Goal: Find specific page/section: Find specific page/section

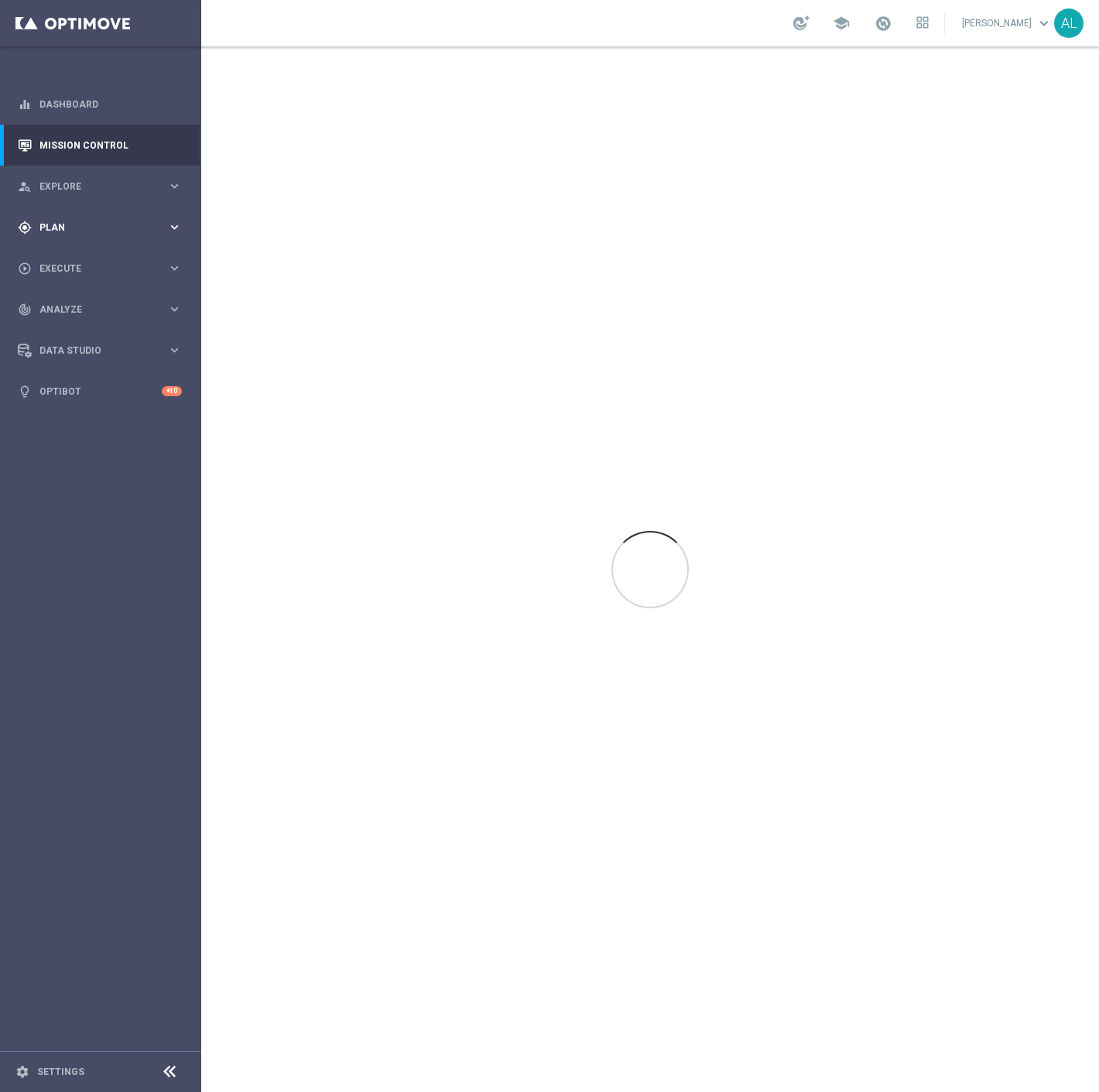
click at [117, 216] on div "gps_fixed Plan keyboard_arrow_right" at bounding box center [99, 227] width 199 height 41
click at [94, 308] on span "Templates" at bounding box center [96, 306] width 110 height 9
click at [67, 333] on link "Optimail" at bounding box center [104, 328] width 113 height 12
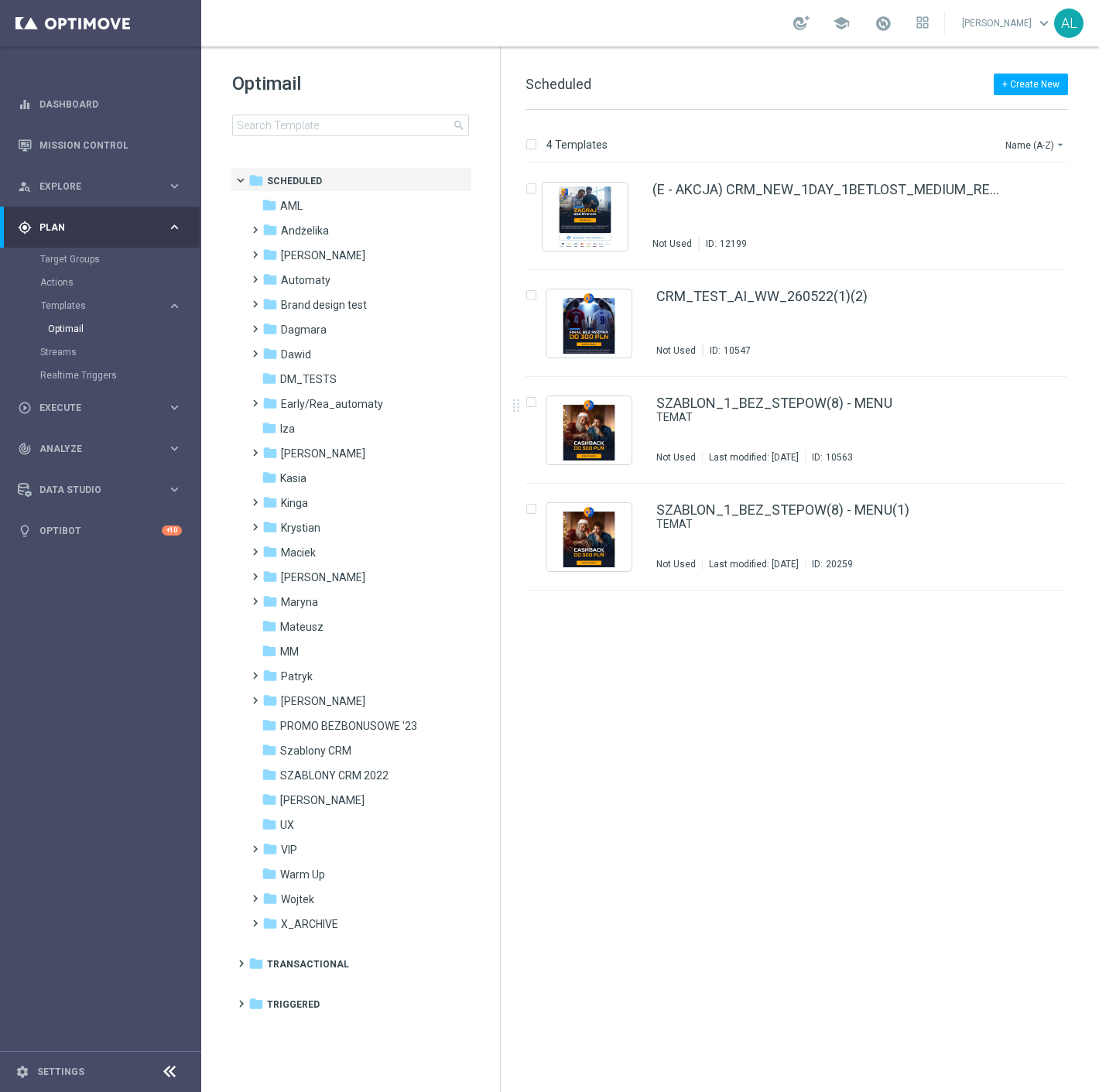
click at [976, 829] on div "insert_drive_file (E - AKCJA) CRM_NEW_1DAY_1BETLOST_MEDIUM_REMINDER_A(1) Not Us…" at bounding box center [803, 627] width 586 height 928
click at [307, 256] on span "[PERSON_NAME]" at bounding box center [323, 255] width 84 height 14
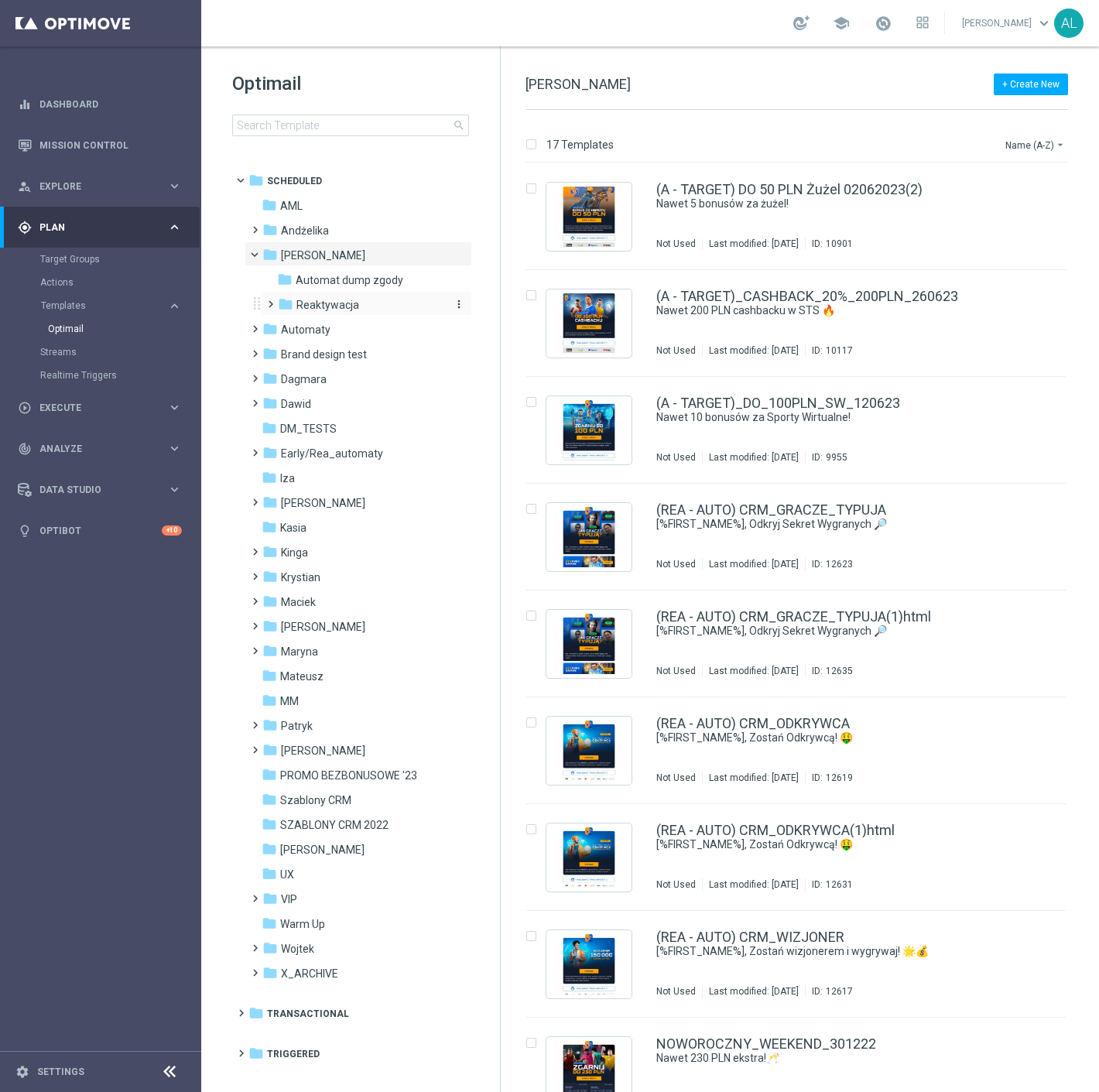
click at [336, 307] on span "Reaktywacja" at bounding box center [328, 304] width 63 height 14
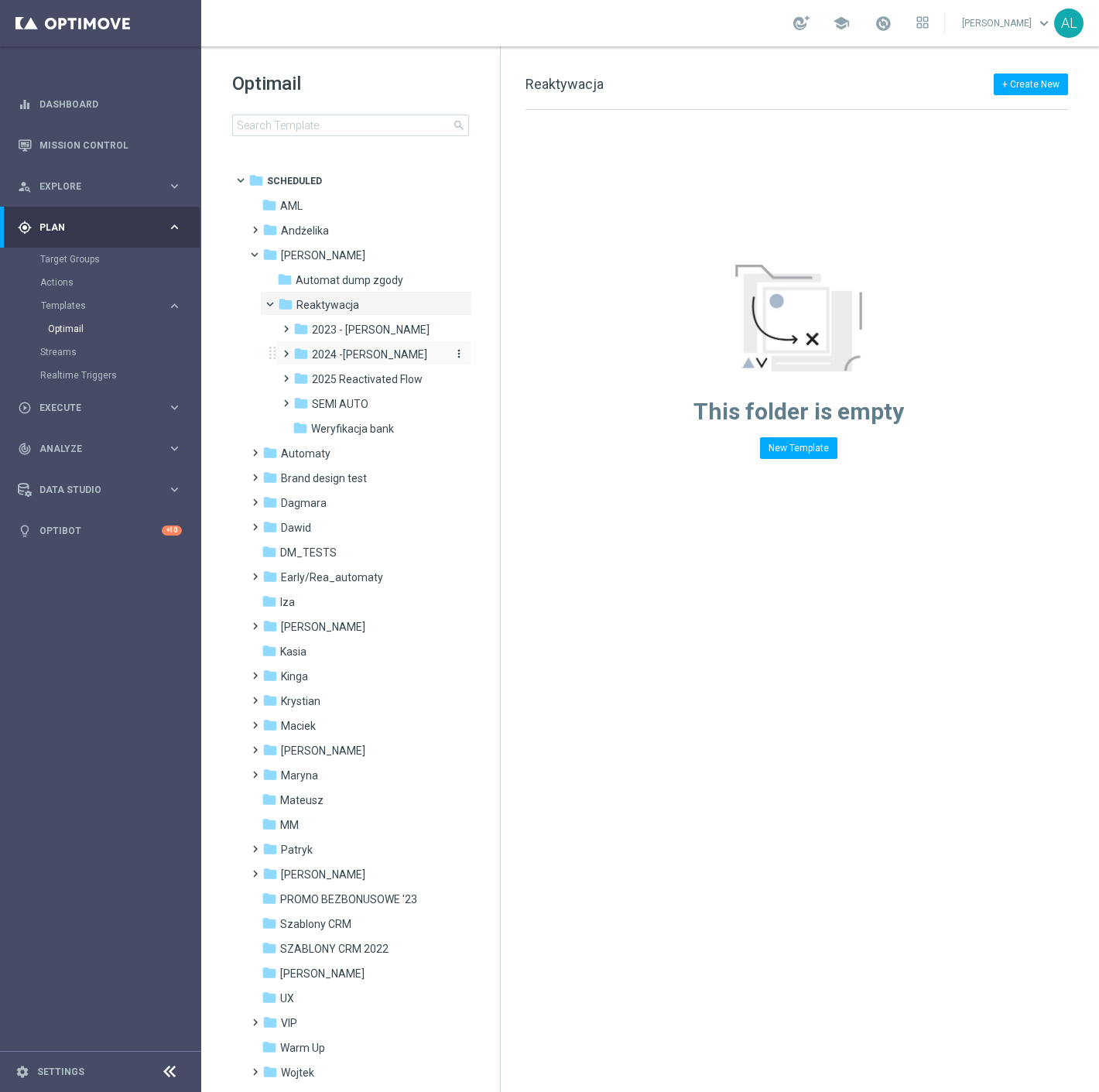
click at [337, 359] on span "2024 -[PERSON_NAME]" at bounding box center [369, 354] width 115 height 14
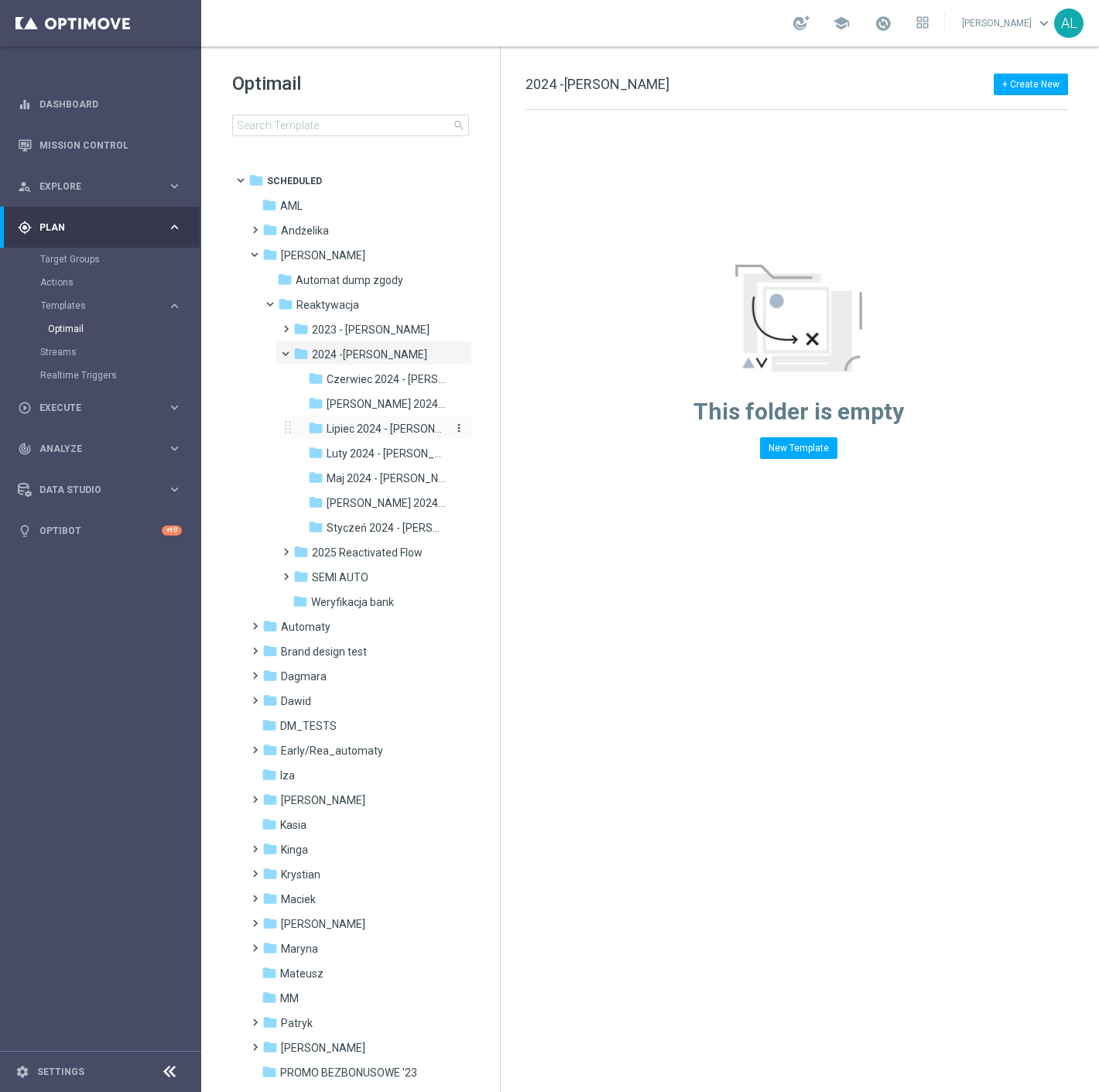
click at [372, 433] on span "Lipiec 2024 - [PERSON_NAME]" at bounding box center [387, 429] width 121 height 14
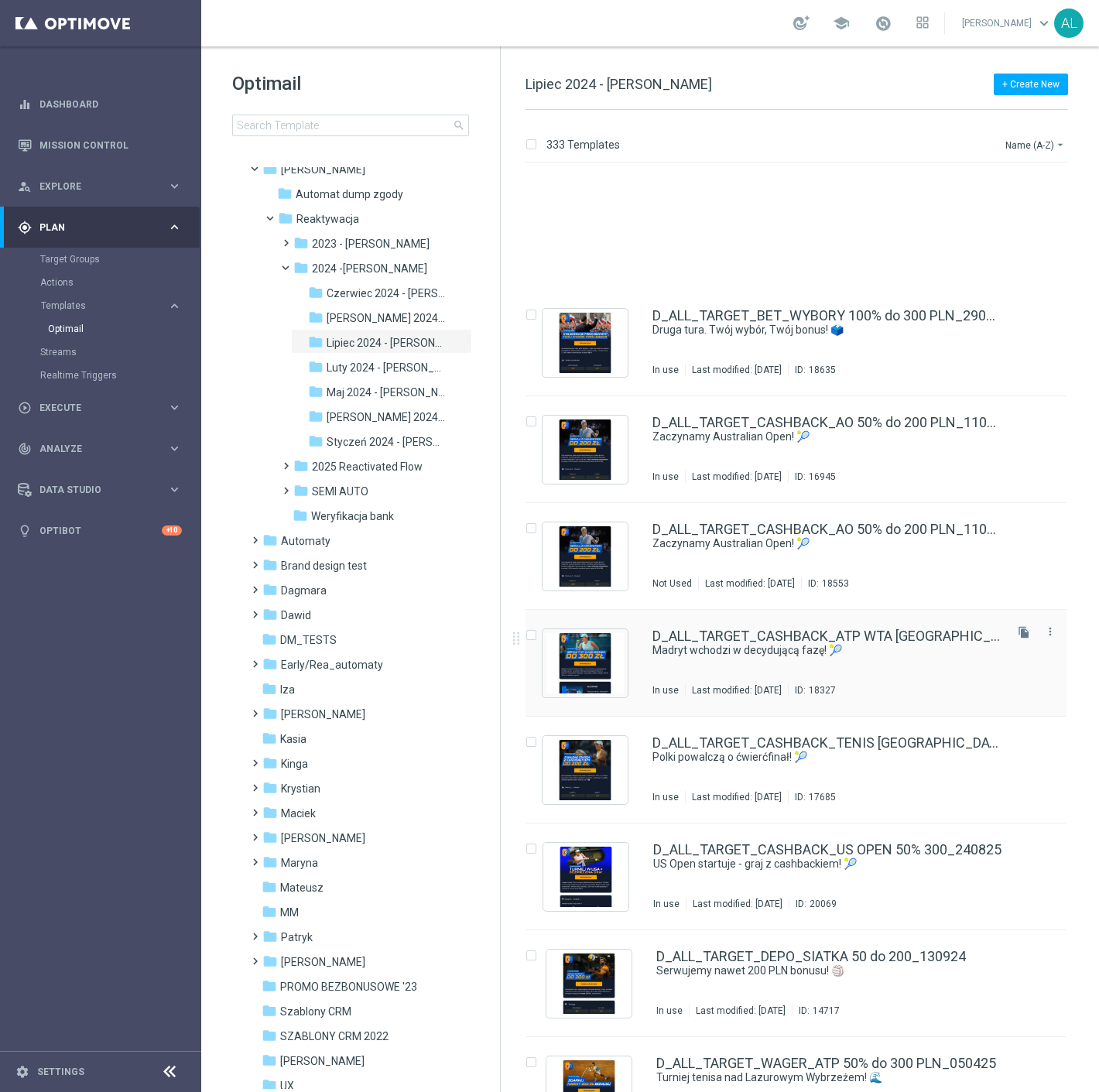
scroll to position [3448, 0]
